Goal: Transaction & Acquisition: Purchase product/service

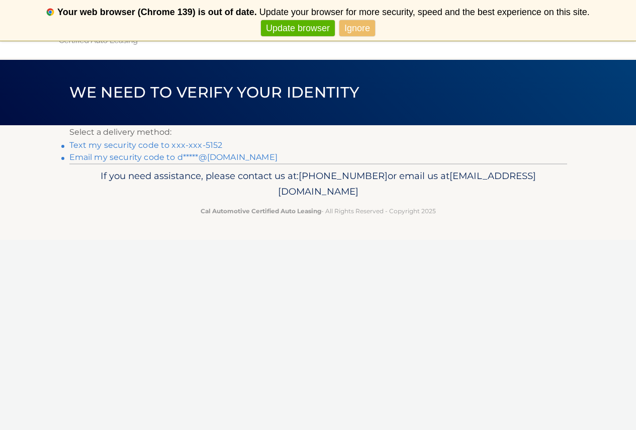
scroll to position [41, 0]
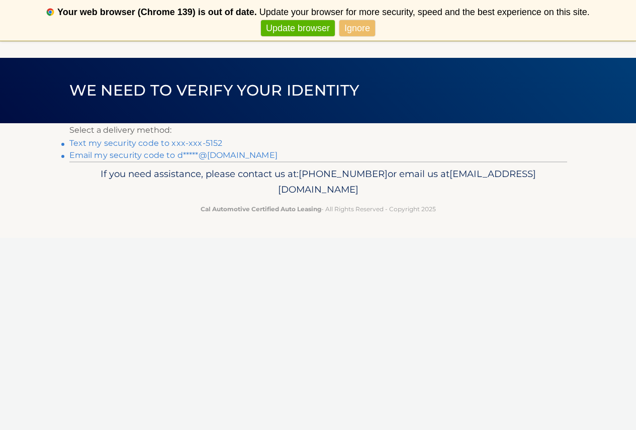
click at [215, 142] on link "Text my security code to xxx-xxx-5152" at bounding box center [145, 143] width 153 height 10
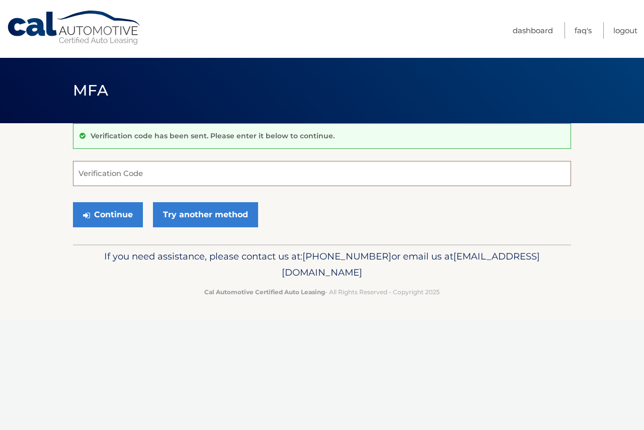
click at [156, 168] on input "Verification Code" at bounding box center [322, 173] width 498 height 25
type input "573292"
click at [107, 214] on button "Continue" at bounding box center [108, 214] width 70 height 25
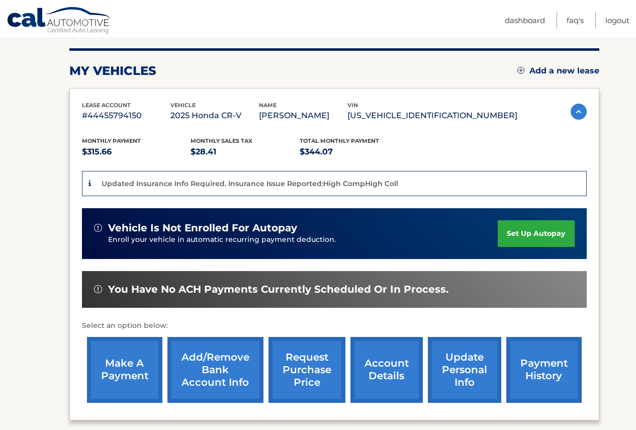
scroll to position [66, 0]
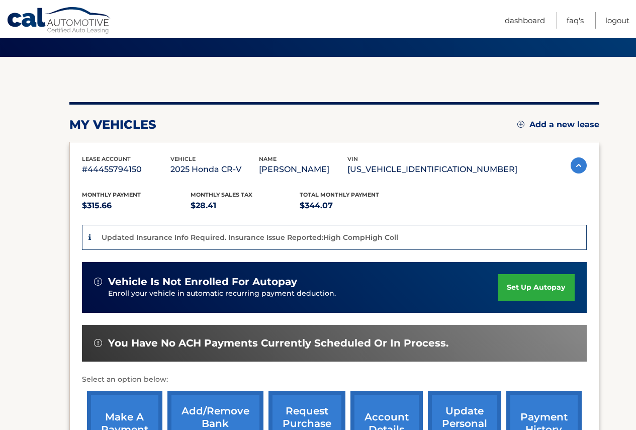
click at [312, 204] on p "$344.07" at bounding box center [354, 206] width 109 height 14
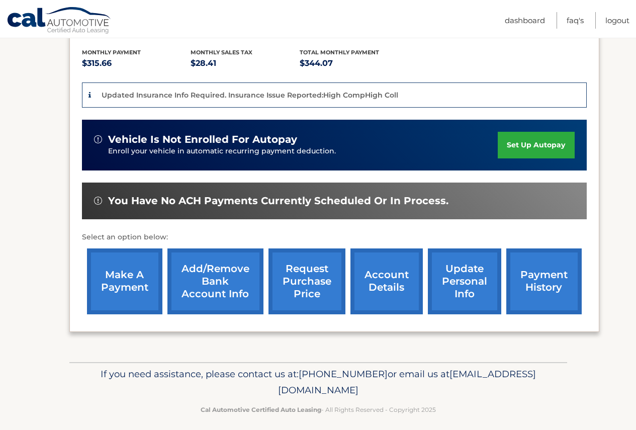
scroll to position [217, 0]
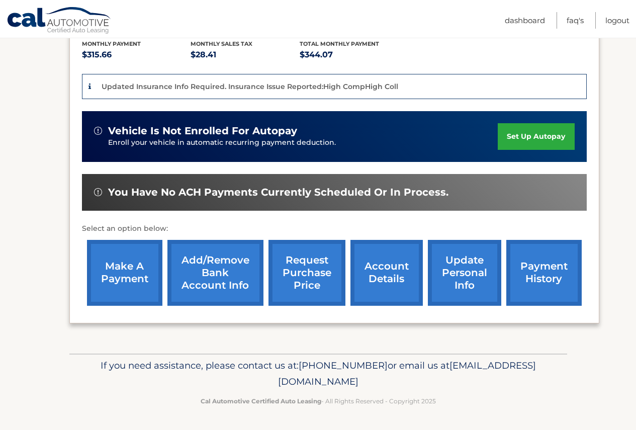
click at [132, 277] on link "make a payment" at bounding box center [124, 273] width 75 height 66
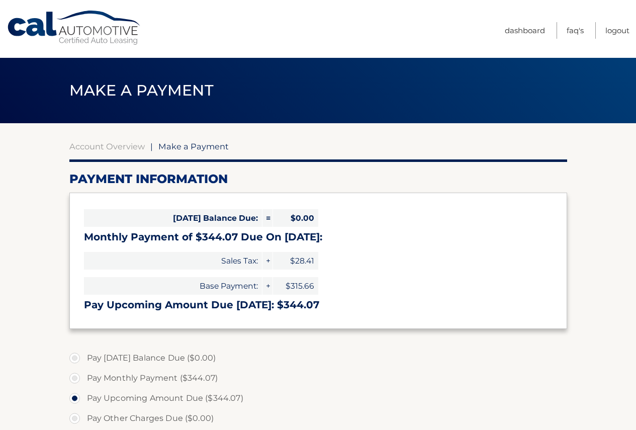
select select "NTAyZGFmOTgtOTJiYS00MTQxLWFmMGMtZmFiYWQxMzJiZjdk"
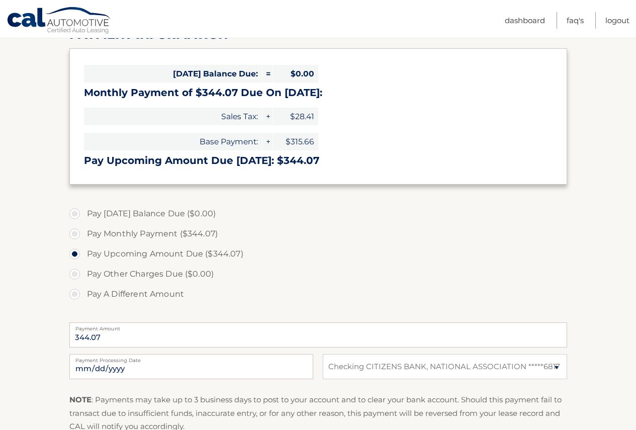
scroll to position [151, 0]
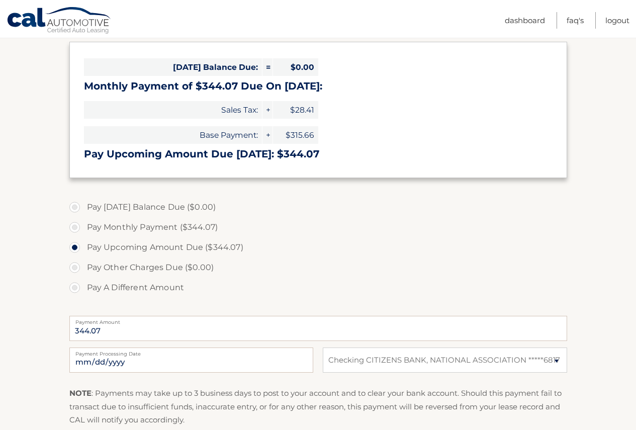
click at [76, 229] on label "Pay Monthly Payment ($344.07)" at bounding box center [318, 227] width 498 height 20
click at [76, 229] on input "Pay Monthly Payment ($344.07)" at bounding box center [78, 225] width 10 height 16
radio input "true"
click at [75, 249] on label "Pay Upcoming Amount Due ($344.07)" at bounding box center [318, 247] width 498 height 20
click at [75, 249] on input "Pay Upcoming Amount Due ($344.07)" at bounding box center [78, 245] width 10 height 16
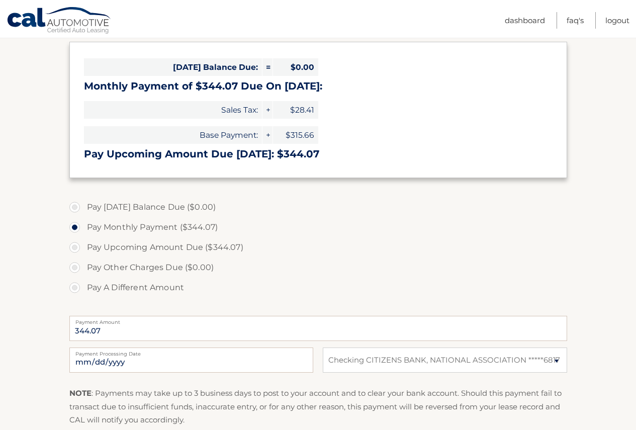
radio input "true"
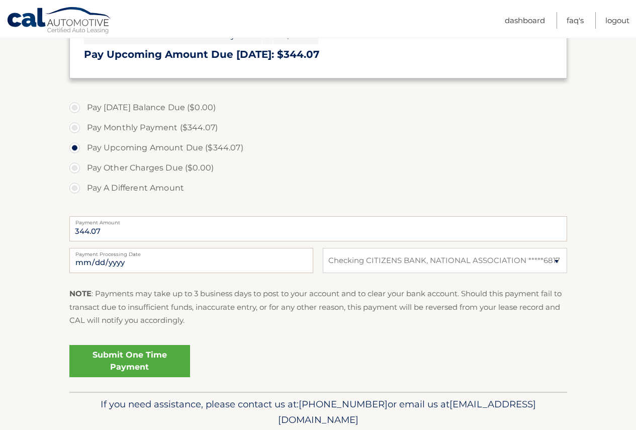
scroll to position [252, 0]
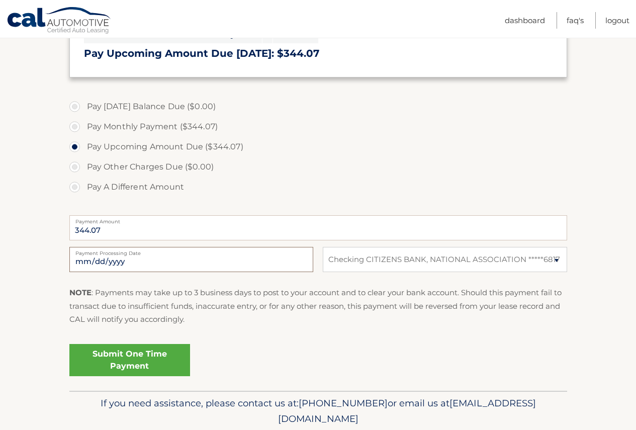
click at [98, 259] on input "2025-10-06" at bounding box center [191, 259] width 244 height 25
type input "2025-10-07"
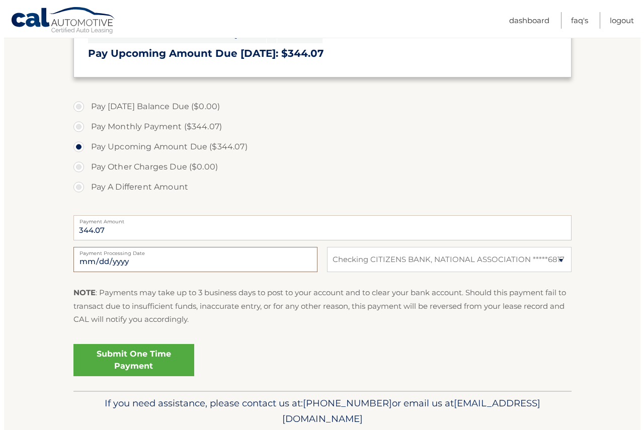
scroll to position [289, 0]
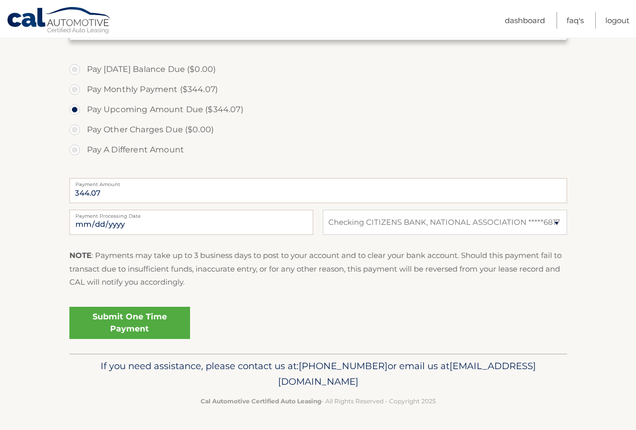
click at [139, 322] on link "Submit One Time Payment" at bounding box center [129, 323] width 121 height 32
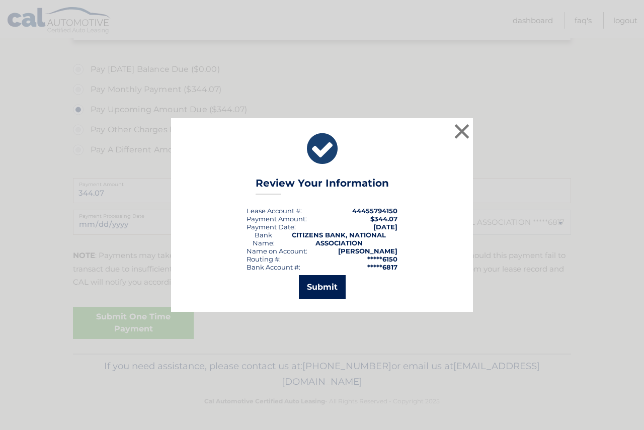
click at [328, 283] on button "Submit" at bounding box center [322, 287] width 47 height 24
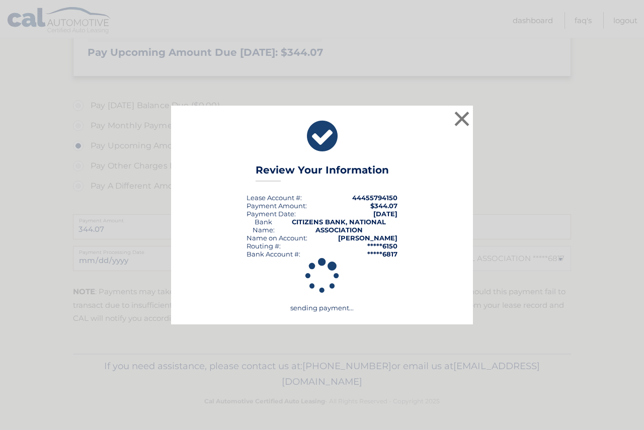
scroll to position [253, 0]
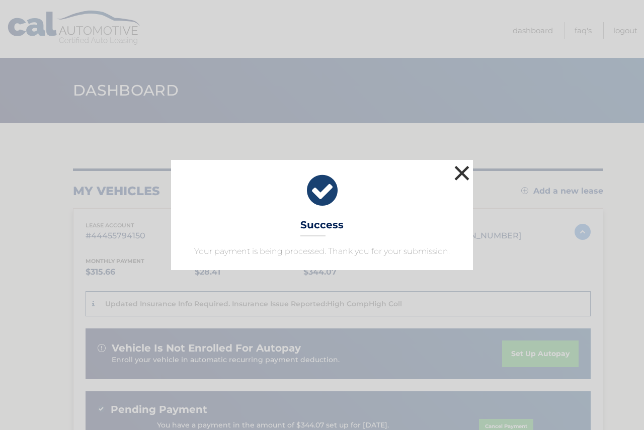
click at [461, 169] on button "×" at bounding box center [462, 173] width 20 height 20
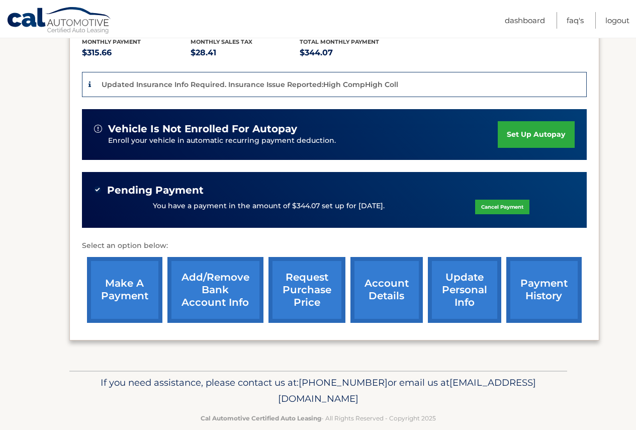
scroll to position [236, 0]
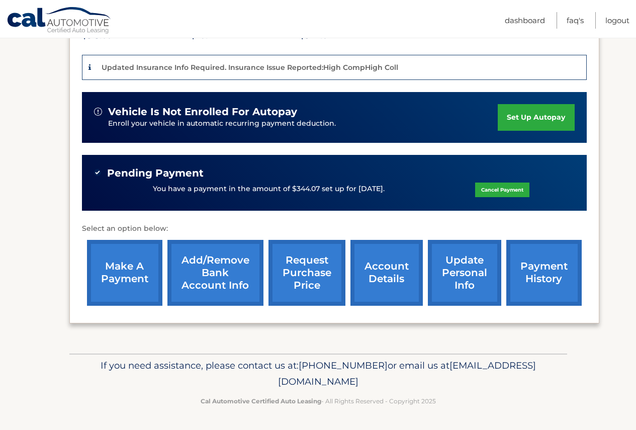
click at [541, 273] on link "payment history" at bounding box center [544, 273] width 75 height 66
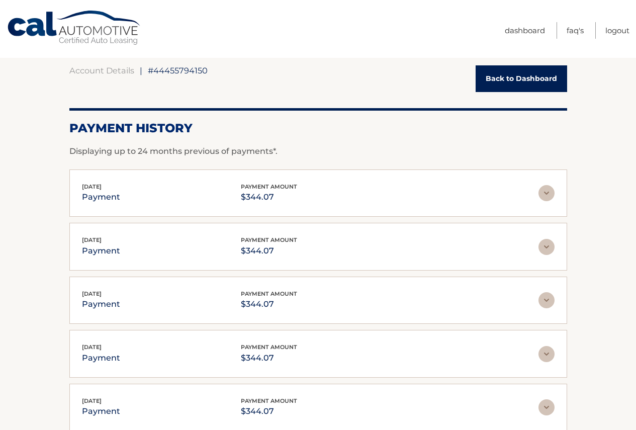
scroll to position [101, 0]
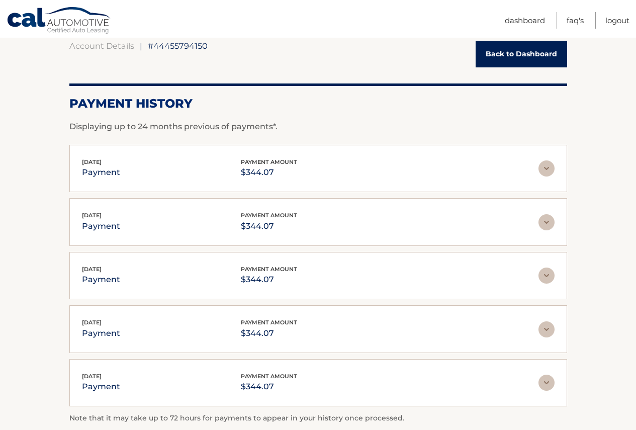
click at [525, 58] on link "Back to Dashboard" at bounding box center [522, 54] width 92 height 27
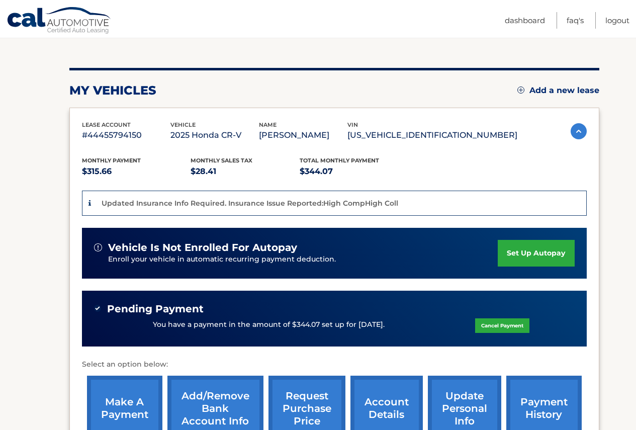
scroll to position [151, 0]
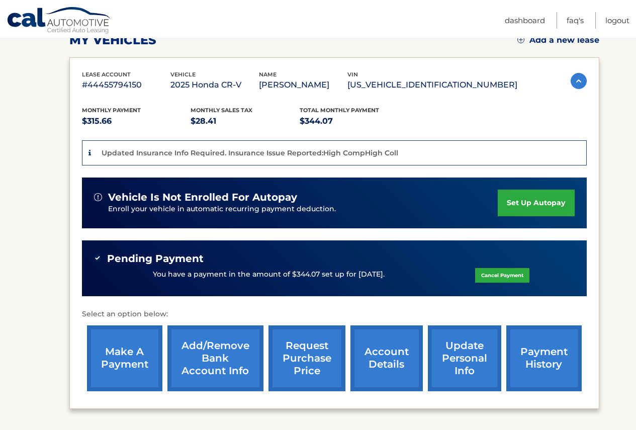
click at [494, 274] on link "Cancel Payment" at bounding box center [502, 275] width 54 height 15
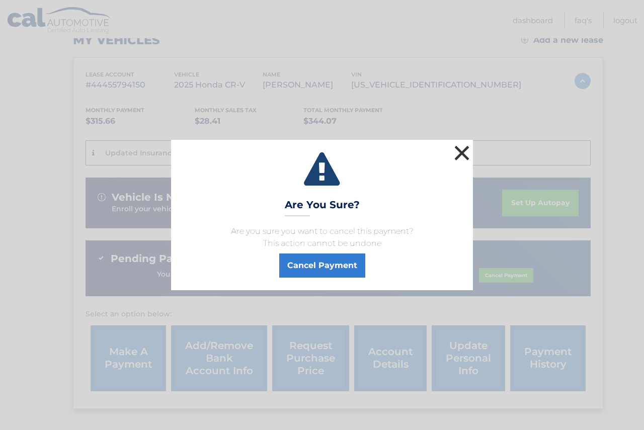
click at [461, 156] on button "×" at bounding box center [462, 153] width 20 height 20
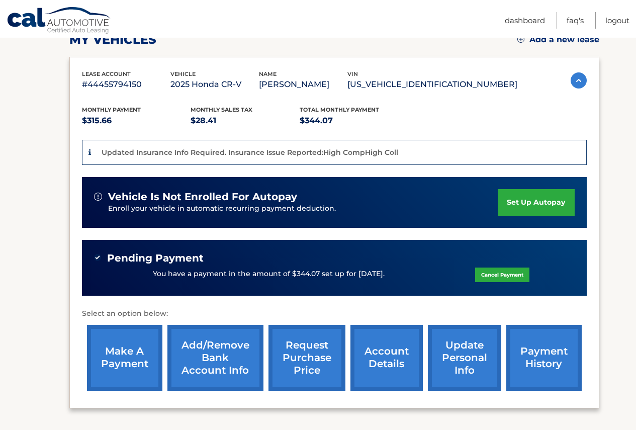
scroll to position [236, 0]
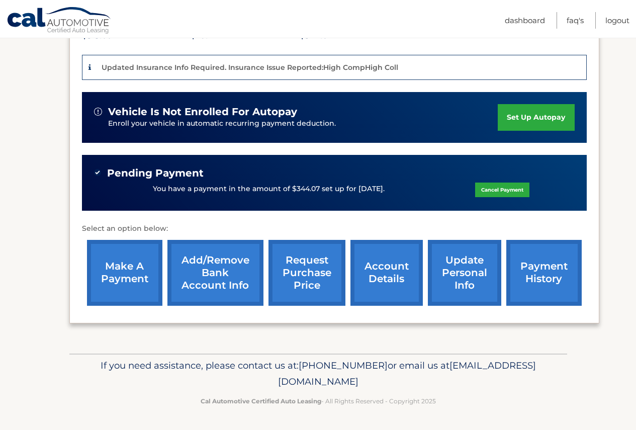
click at [381, 277] on link "account details" at bounding box center [387, 273] width 72 height 66
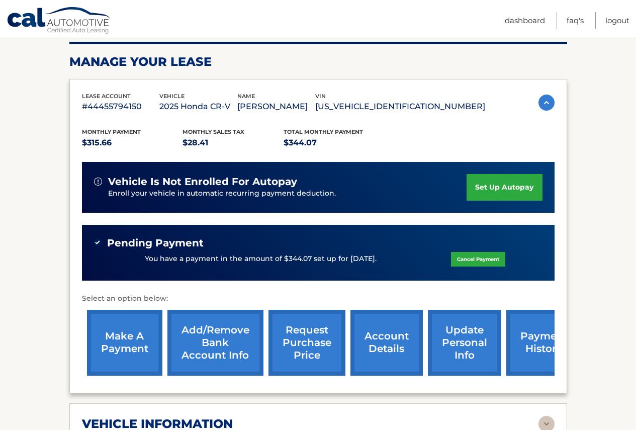
scroll to position [151, 0]
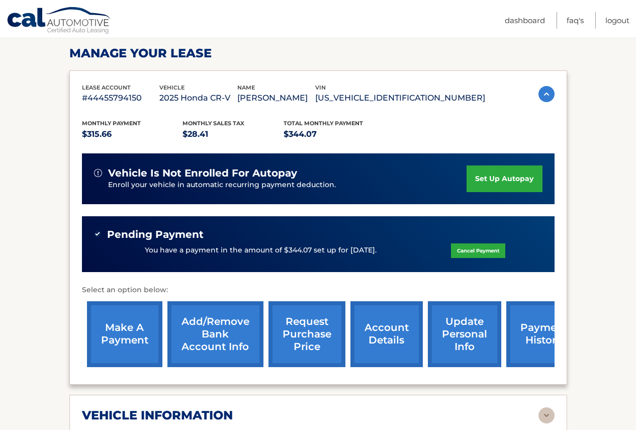
click at [536, 342] on link "payment history" at bounding box center [544, 334] width 75 height 66
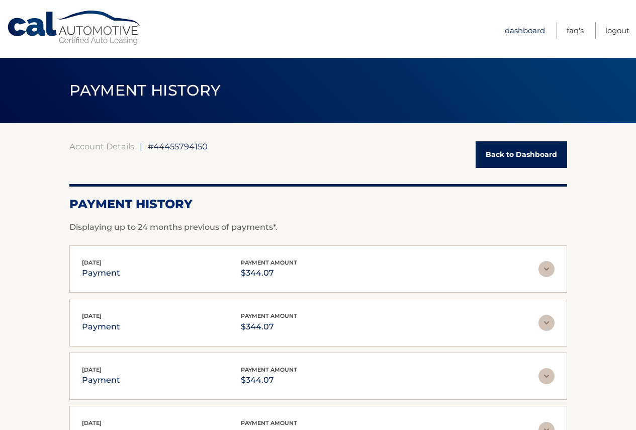
click at [523, 31] on link "Dashboard" at bounding box center [525, 30] width 40 height 17
click at [107, 146] on link "Account Details" at bounding box center [101, 146] width 65 height 10
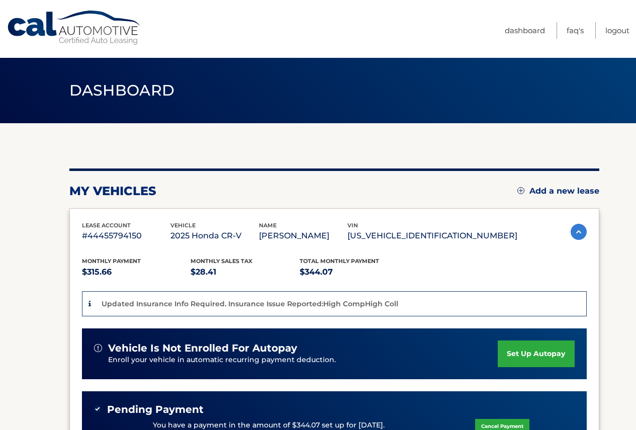
scroll to position [50, 0]
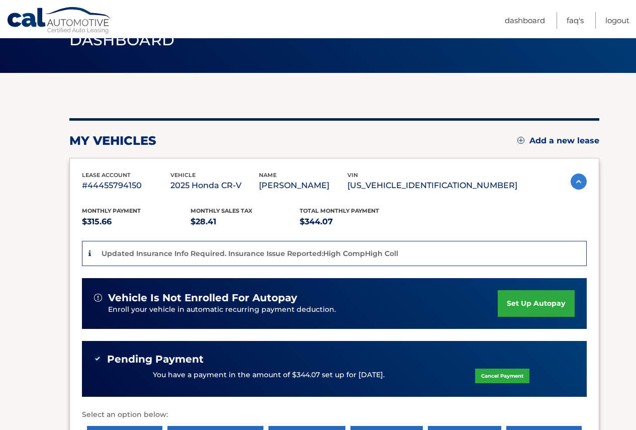
click at [578, 182] on img at bounding box center [579, 182] width 16 height 16
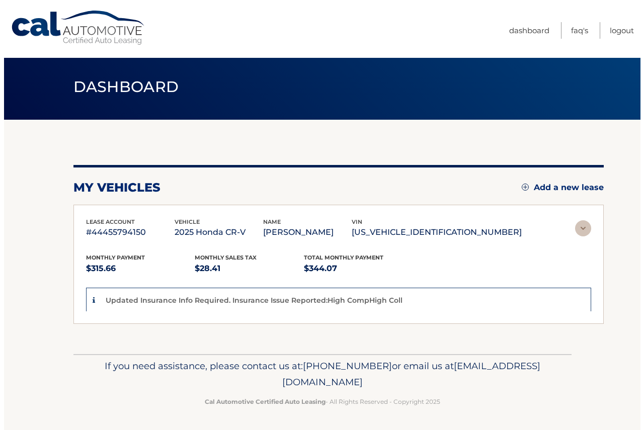
scroll to position [0, 0]
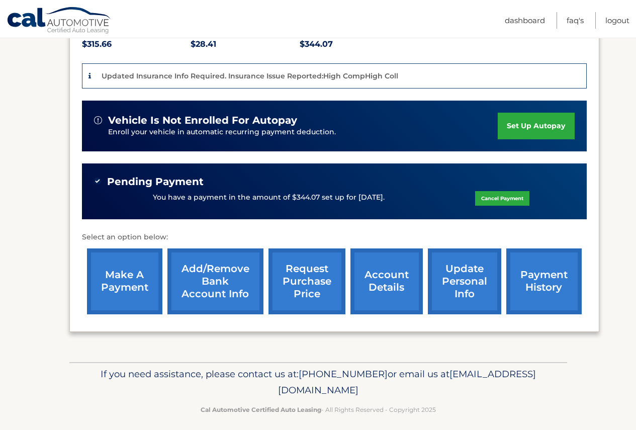
scroll to position [236, 0]
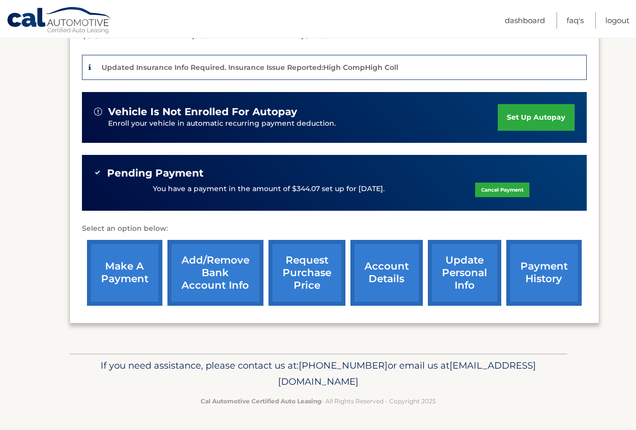
drag, startPoint x: 46, startPoint y: 77, endPoint x: 91, endPoint y: 38, distance: 59.5
click at [52, 74] on section "my vehicles Add a new lease lease account #44455794150 vehicle 2025 Honda CR-V …" at bounding box center [318, 120] width 636 height 467
click at [91, 38] on p "$315.66" at bounding box center [136, 36] width 109 height 14
click at [246, 121] on p "Enroll your vehicle in automatic recurring payment deduction." at bounding box center [303, 123] width 390 height 11
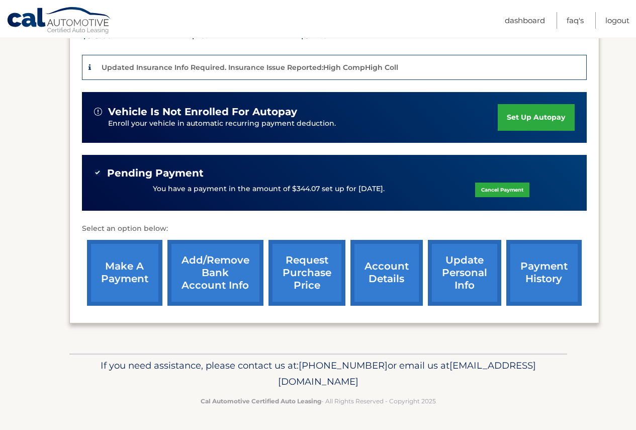
click at [251, 117] on span "vehicle is not enrolled for autopay" at bounding box center [202, 112] width 189 height 13
click at [249, 38] on p "$28.41" at bounding box center [245, 36] width 109 height 14
click at [532, 273] on link "payment history" at bounding box center [544, 273] width 75 height 66
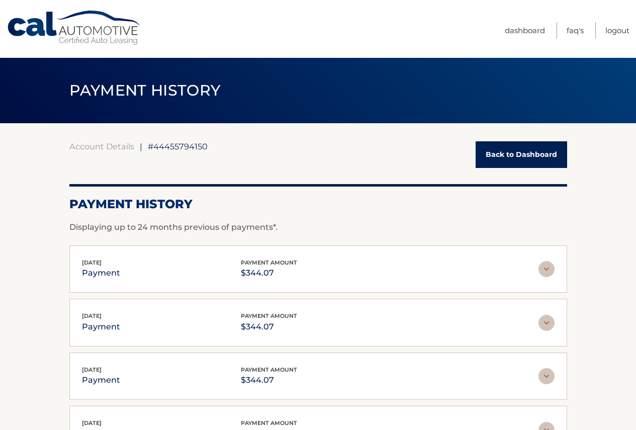
click at [525, 155] on link "Back to Dashboard" at bounding box center [522, 154] width 92 height 27
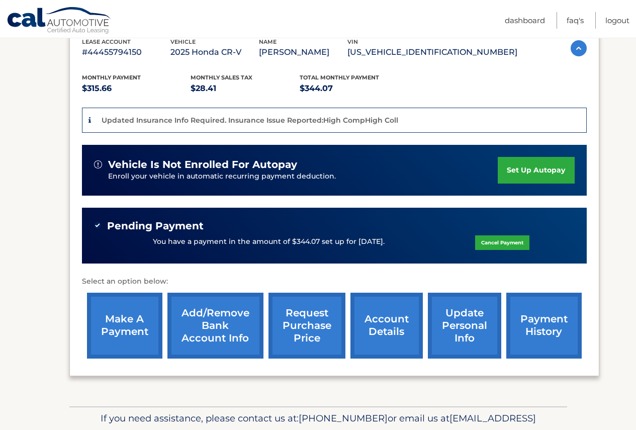
scroll to position [201, 0]
